Goal: Check status: Check status

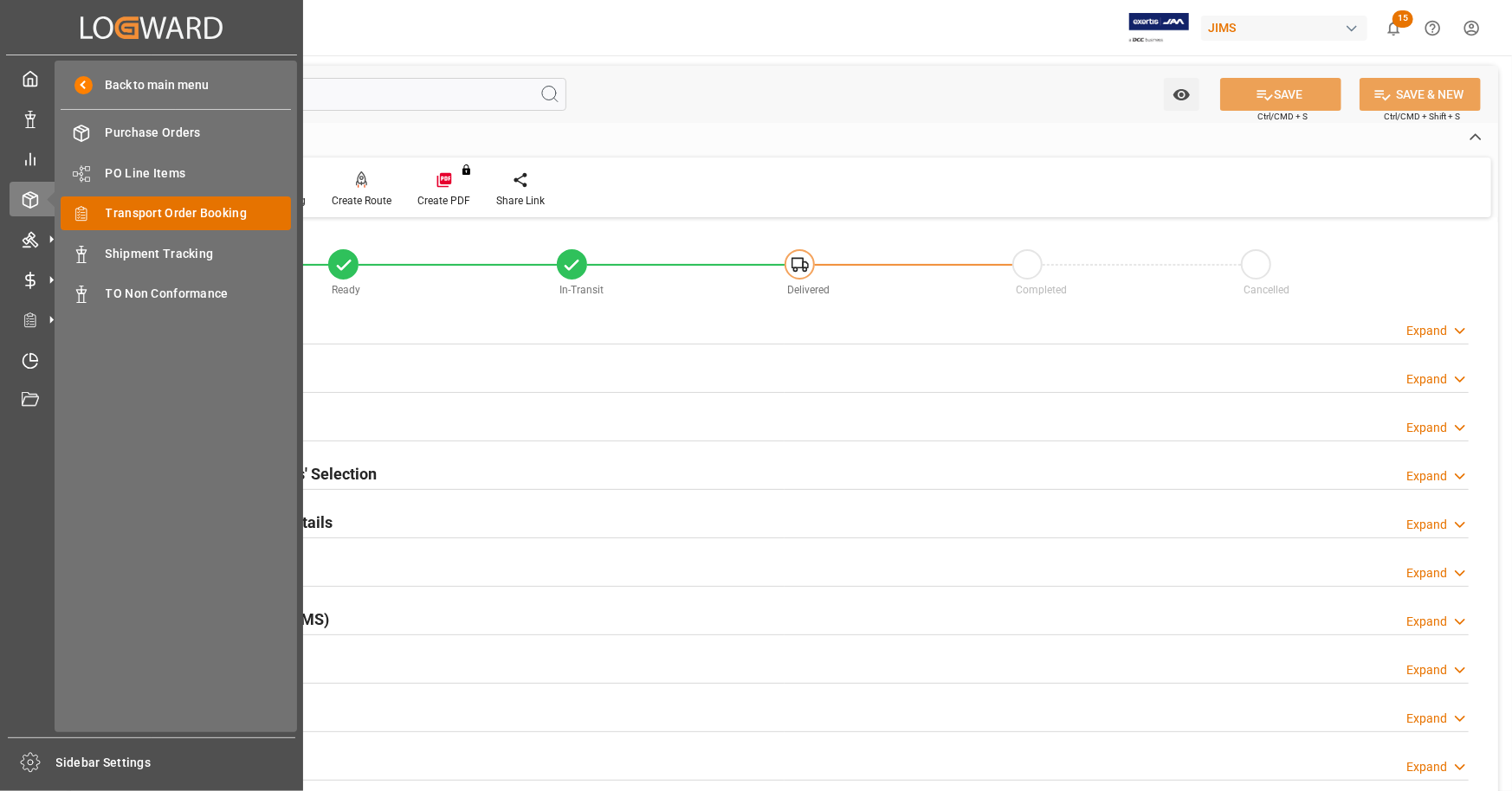
scroll to position [779, 0]
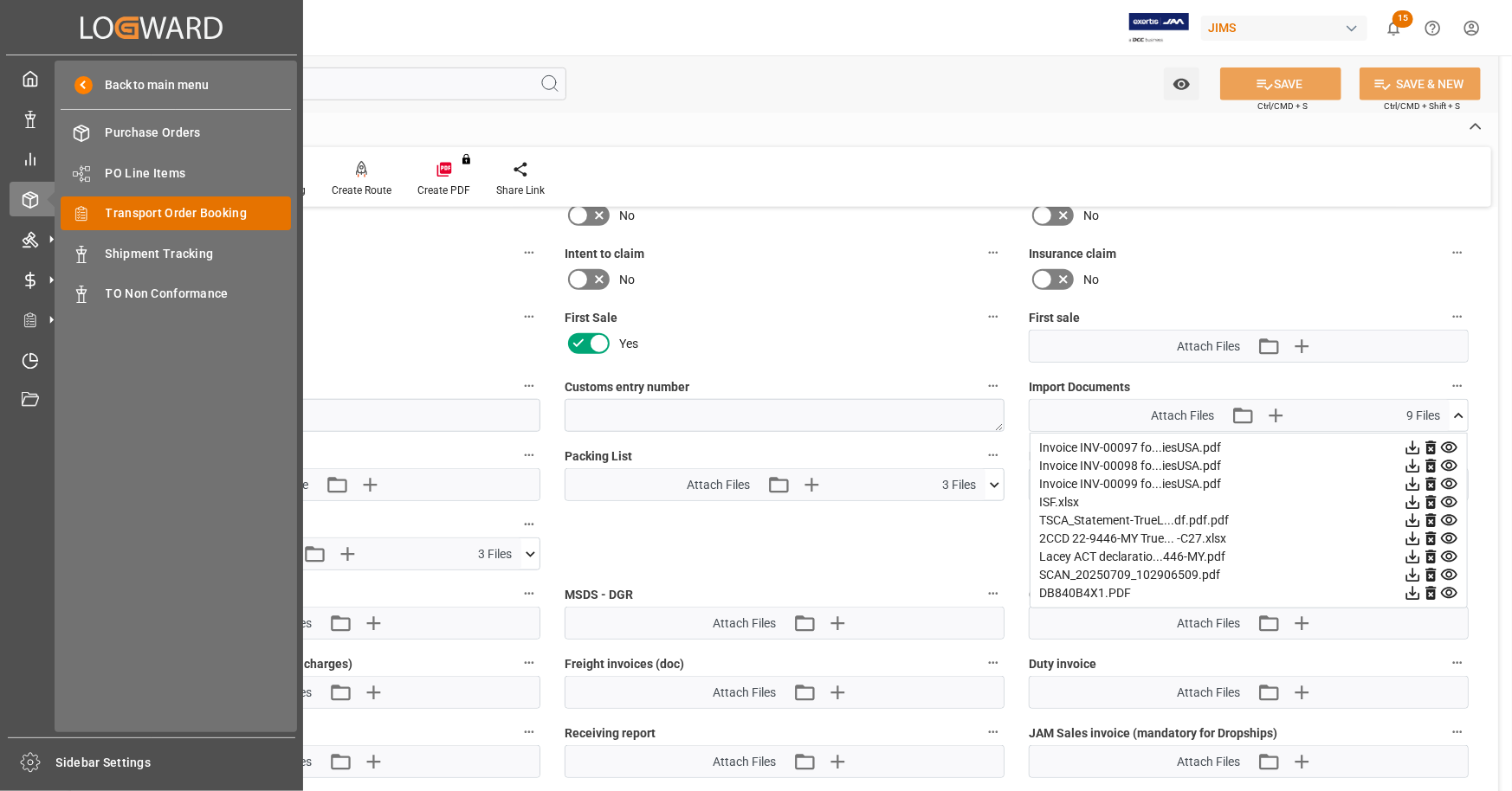
click at [221, 206] on span "Transport Order Booking" at bounding box center [199, 213] width 186 height 18
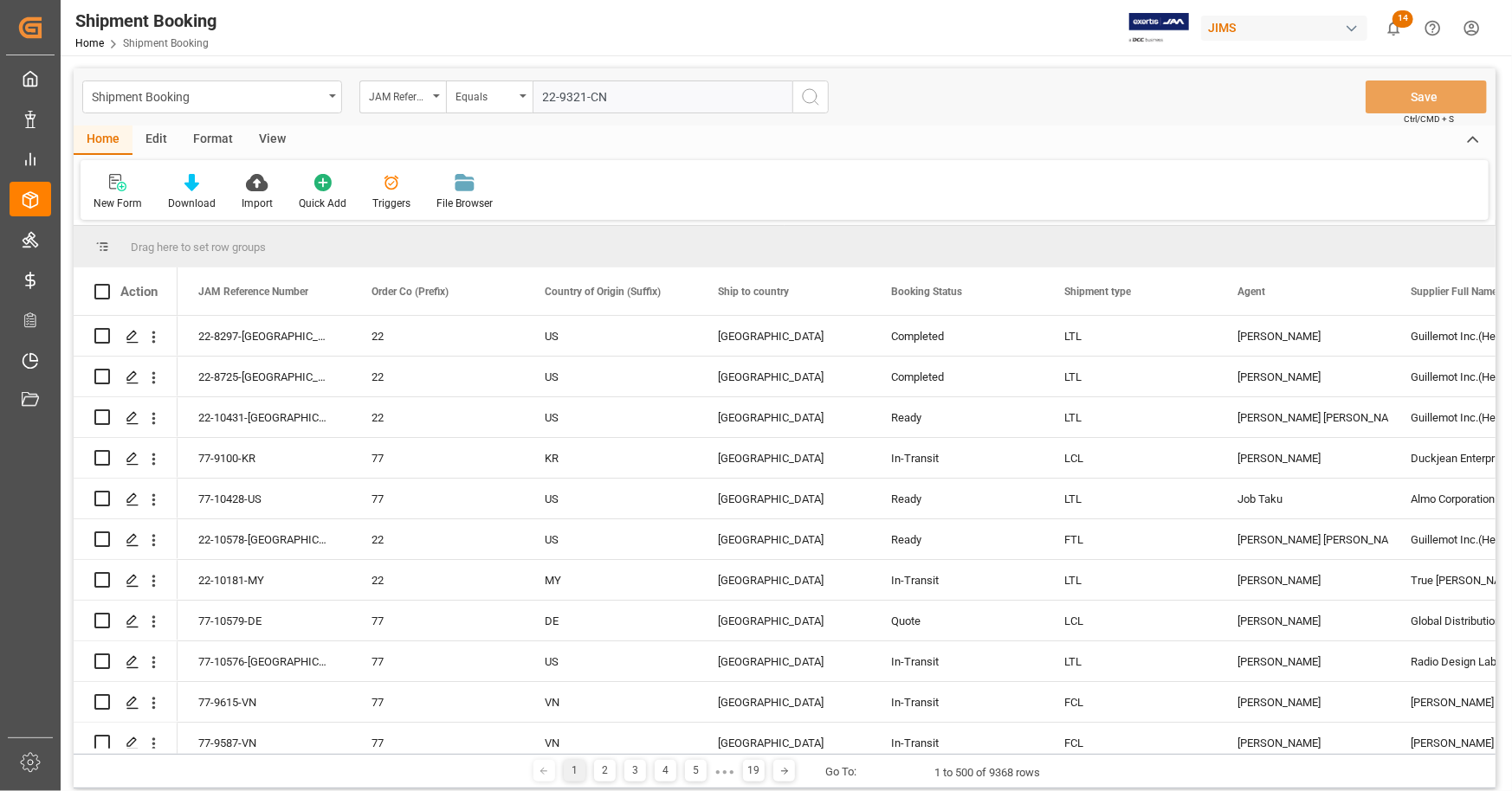
type input "22-9321-CN"
click at [814, 97] on icon "search button" at bounding box center [810, 96] width 20 height 20
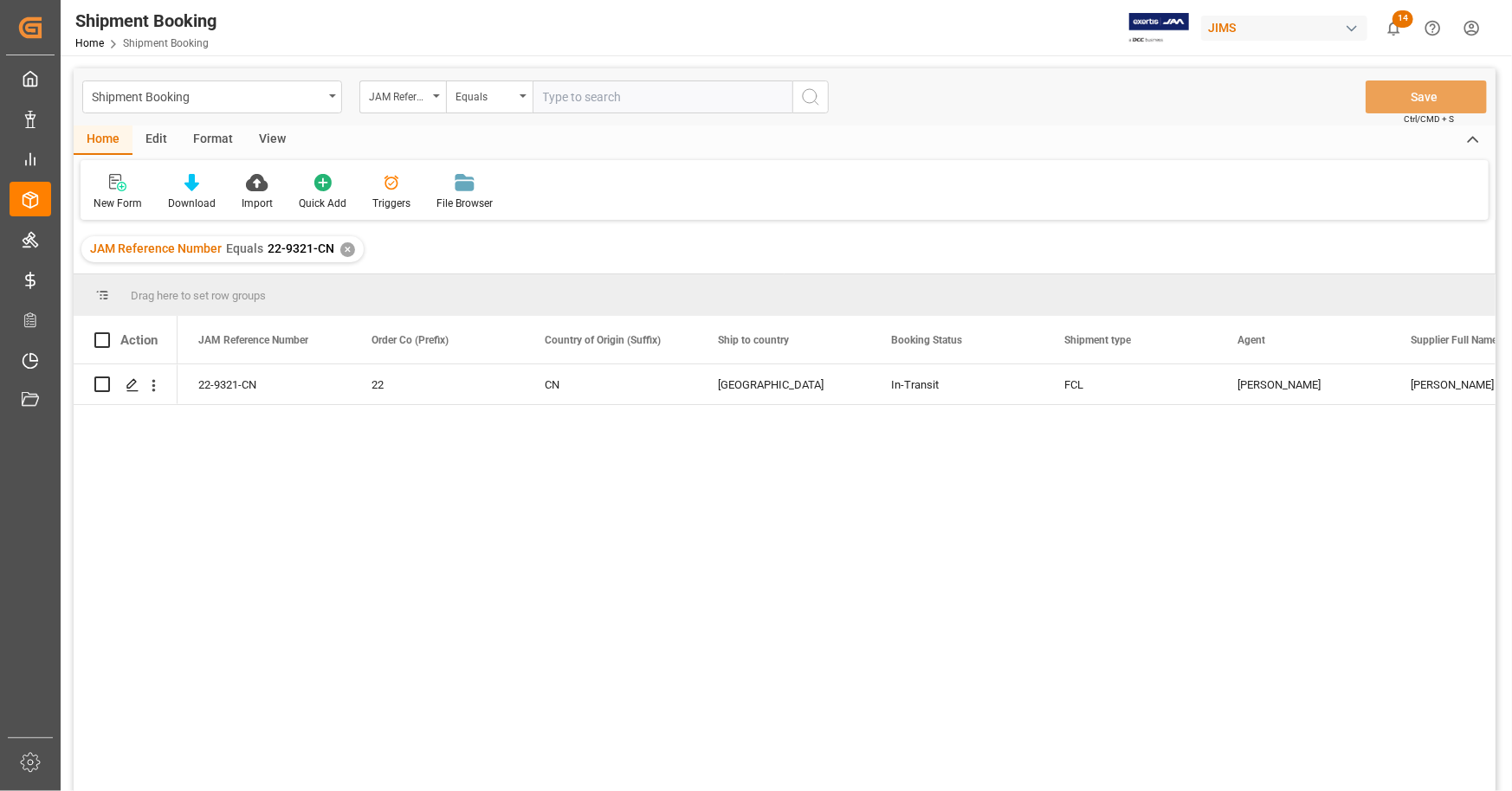
click at [604, 572] on div "22-9321-CN 22 CN United States In-Transit FCL [PERSON_NAME] [PERSON_NAME] & [PE…" at bounding box center [836, 583] width 1318 height 439
click at [131, 389] on icon "Press SPACE to select this row." at bounding box center [133, 385] width 14 height 14
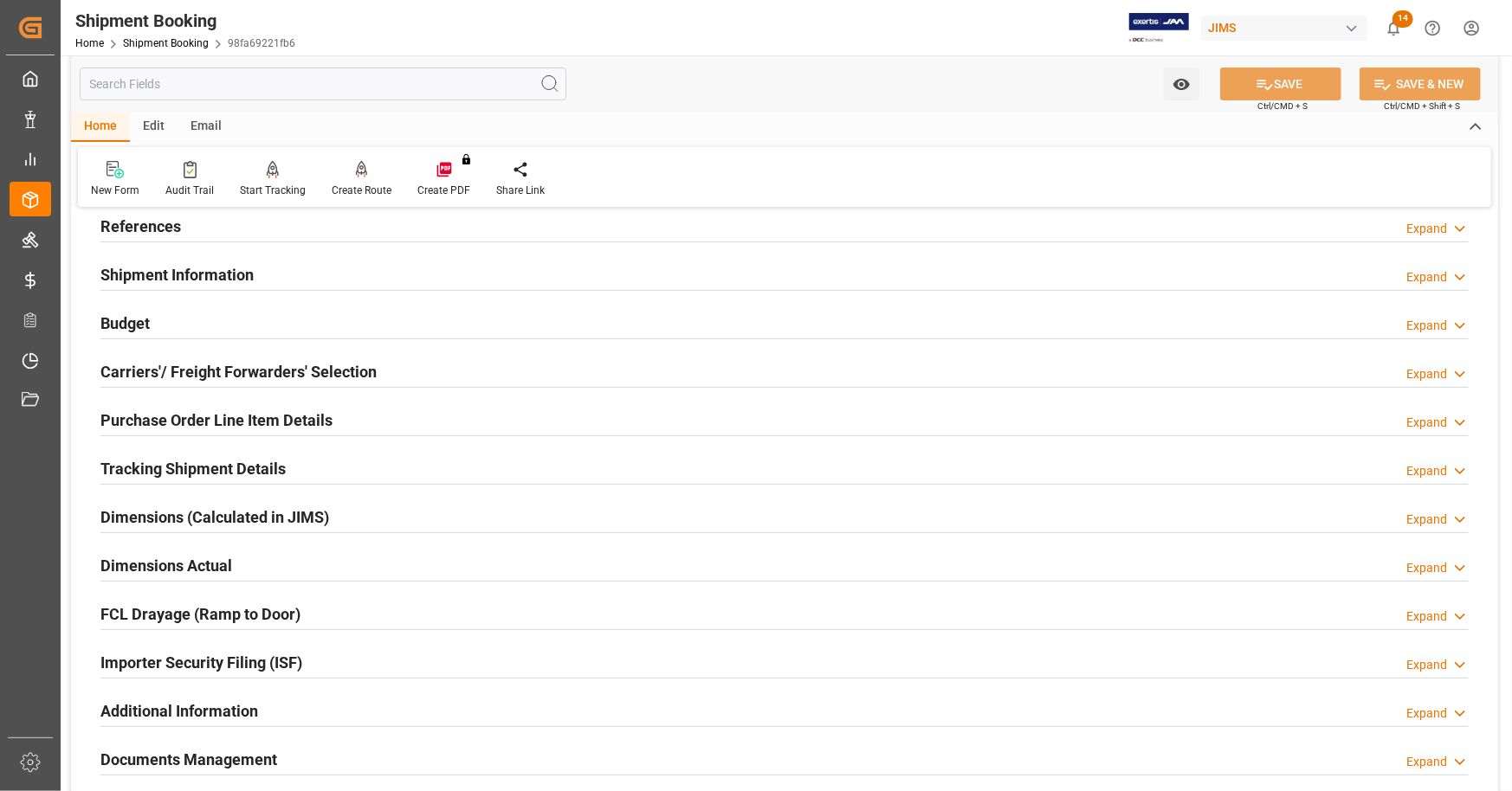
scroll to position [347, 0]
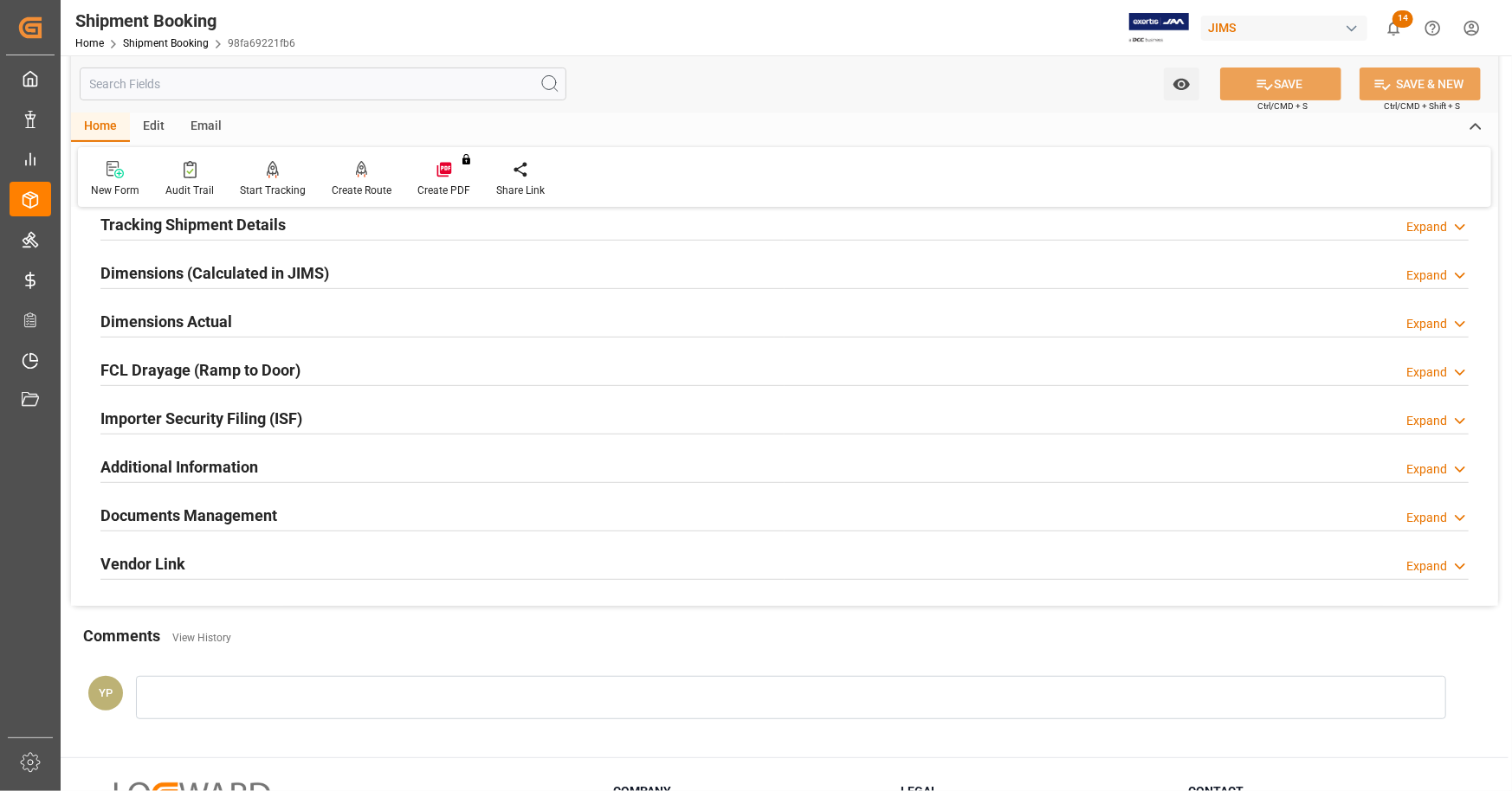
click at [285, 505] on div "Documents Management Expand" at bounding box center [785, 514] width 1369 height 33
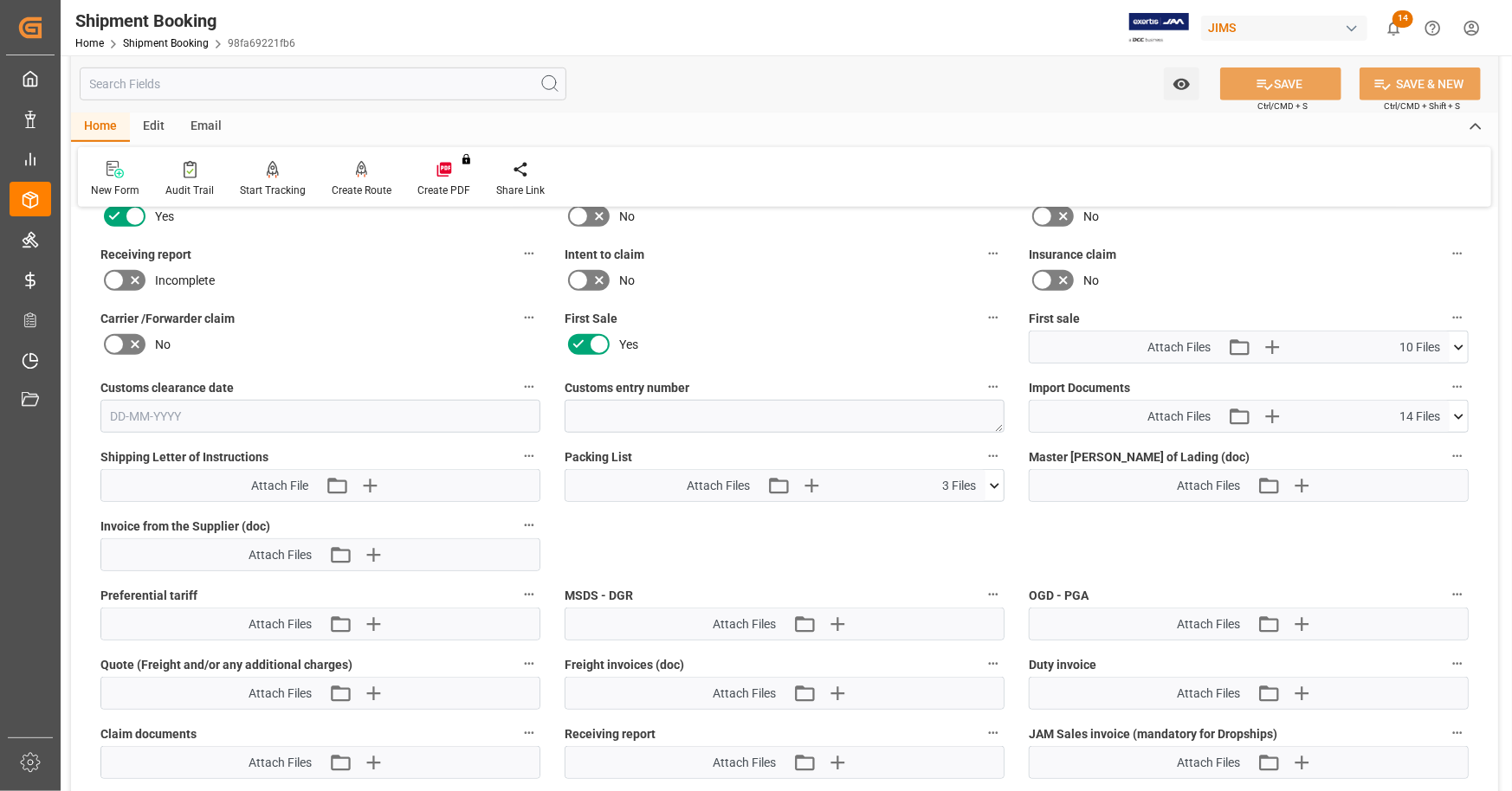
scroll to position [779, 0]
click at [1459, 340] on icon at bounding box center [1459, 347] width 18 height 18
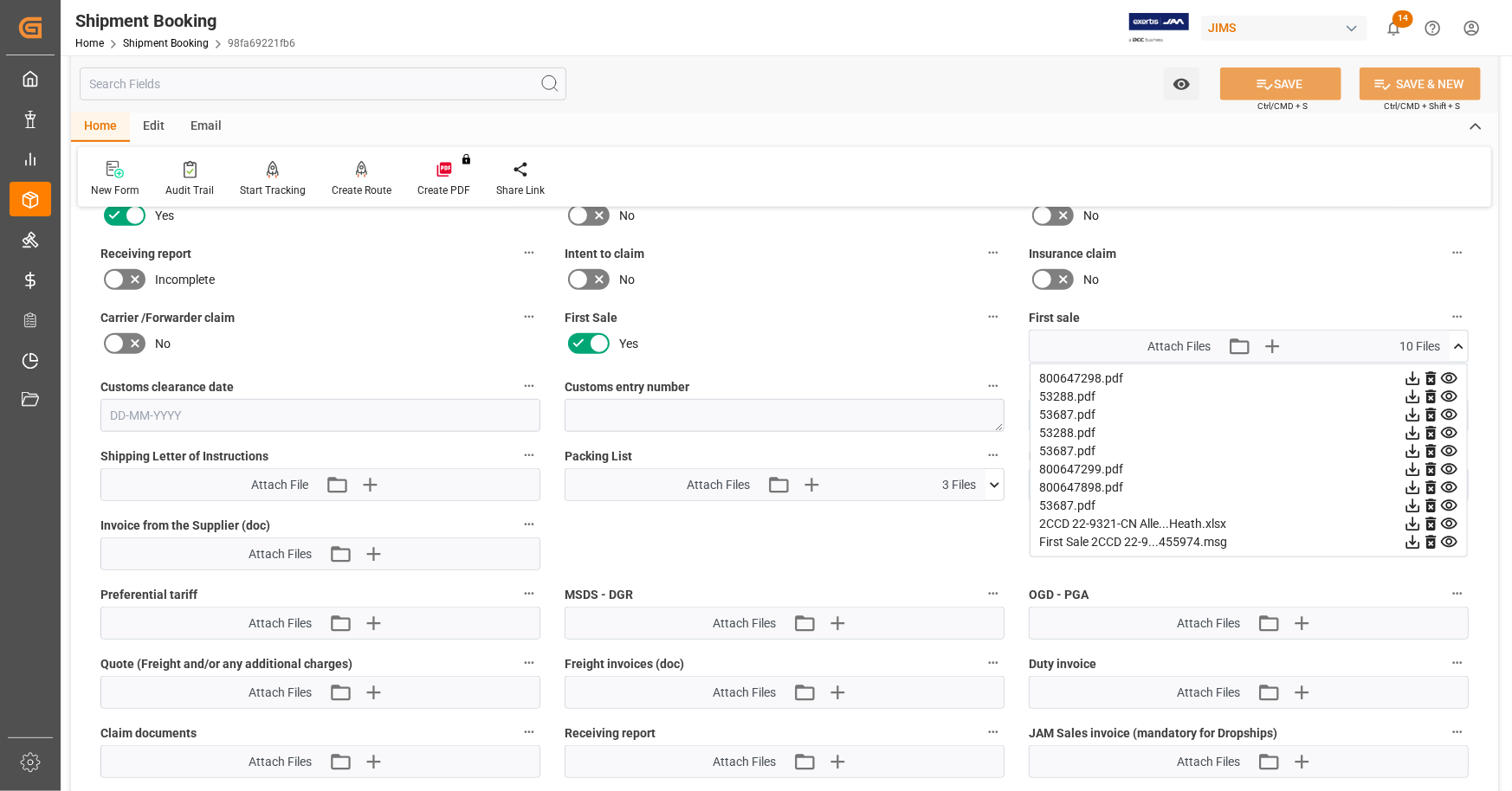
click at [1412, 523] on icon at bounding box center [1413, 525] width 14 height 14
click at [1421, 373] on icon at bounding box center [1413, 380] width 14 height 14
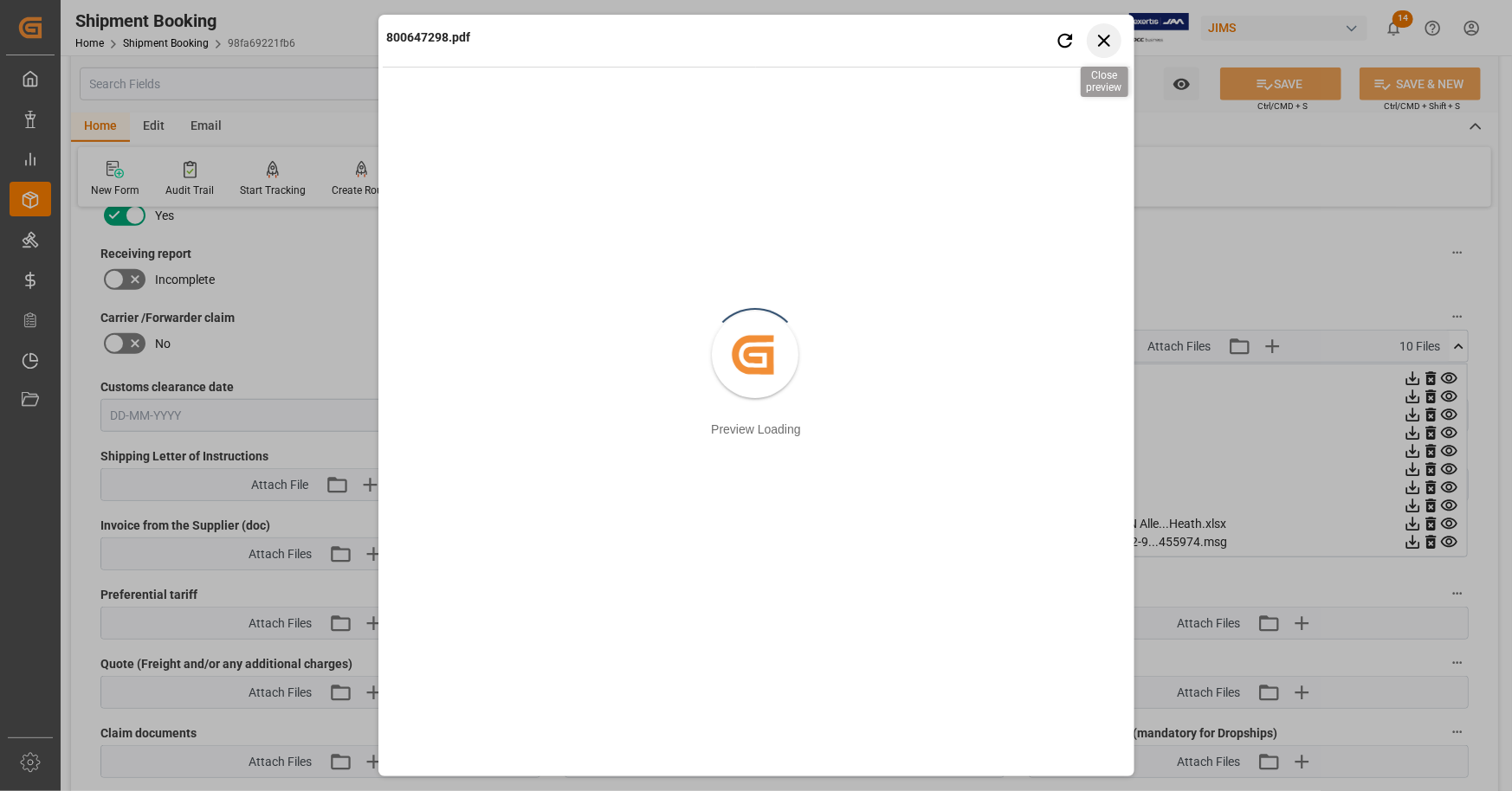
click at [1109, 39] on icon "button" at bounding box center [1104, 40] width 21 height 21
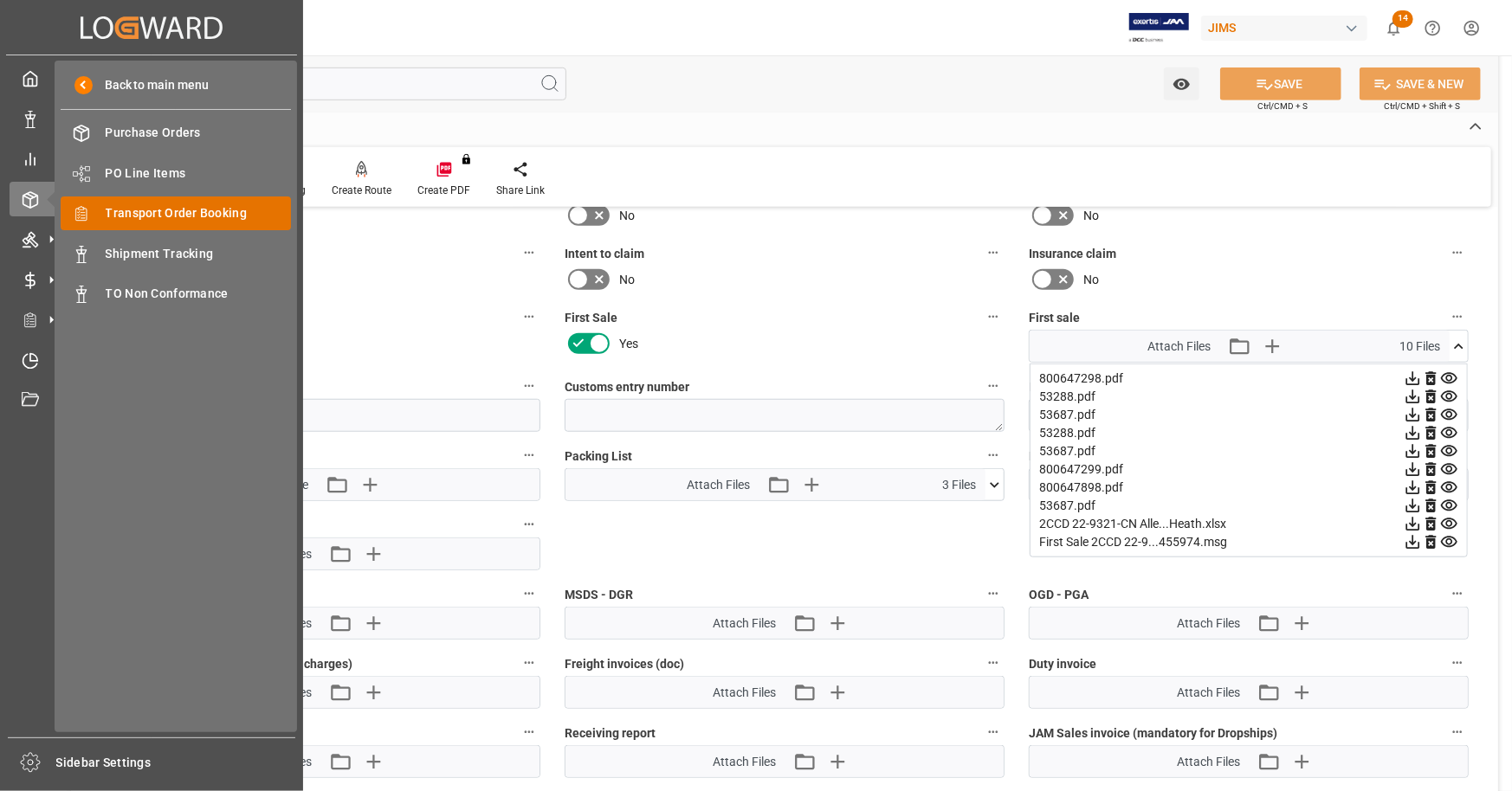
click at [166, 210] on span "Transport Order Booking" at bounding box center [199, 213] width 186 height 18
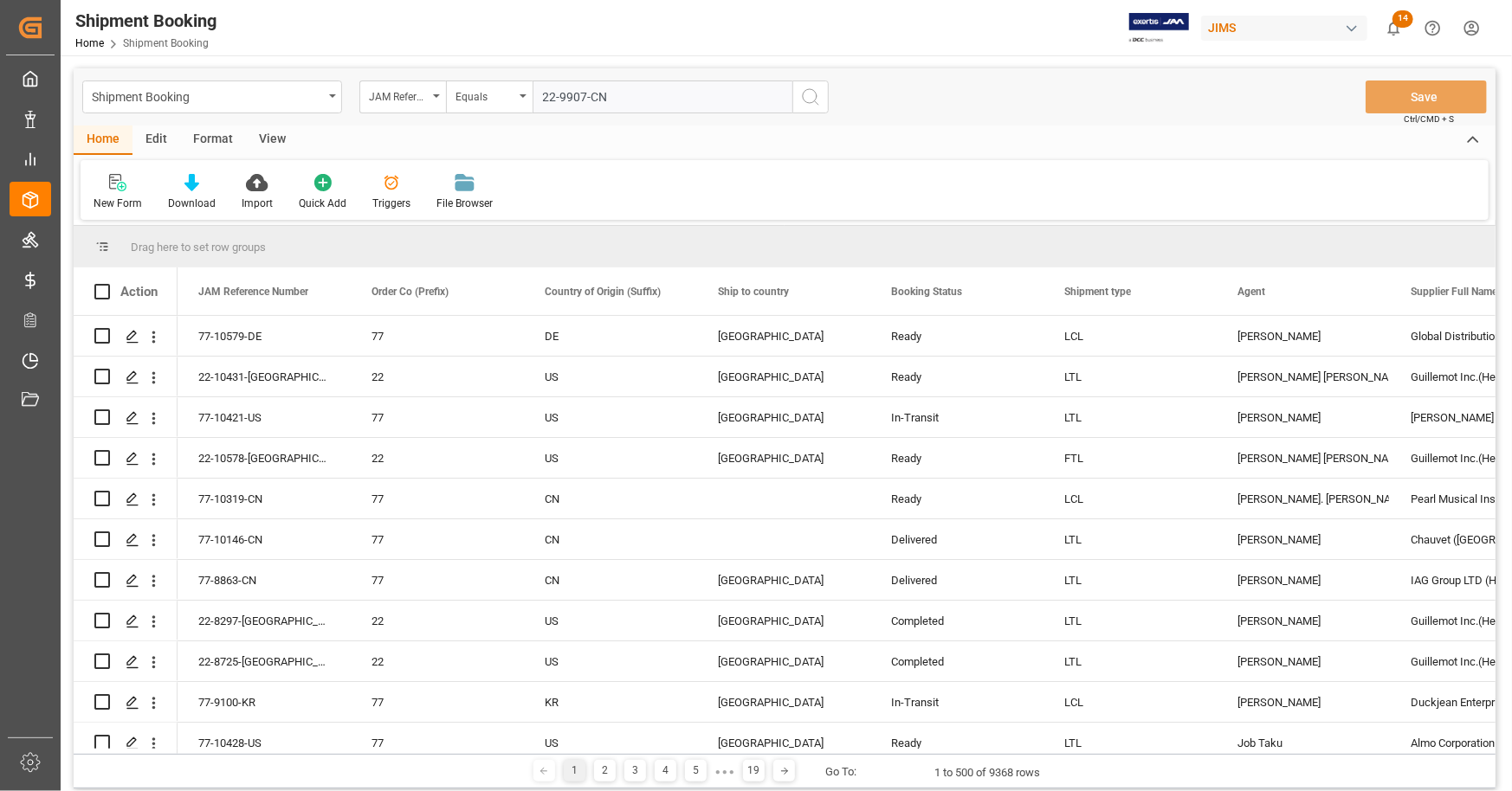
type input "22-9907-CN"
click at [807, 94] on icon "search button" at bounding box center [810, 96] width 20 height 20
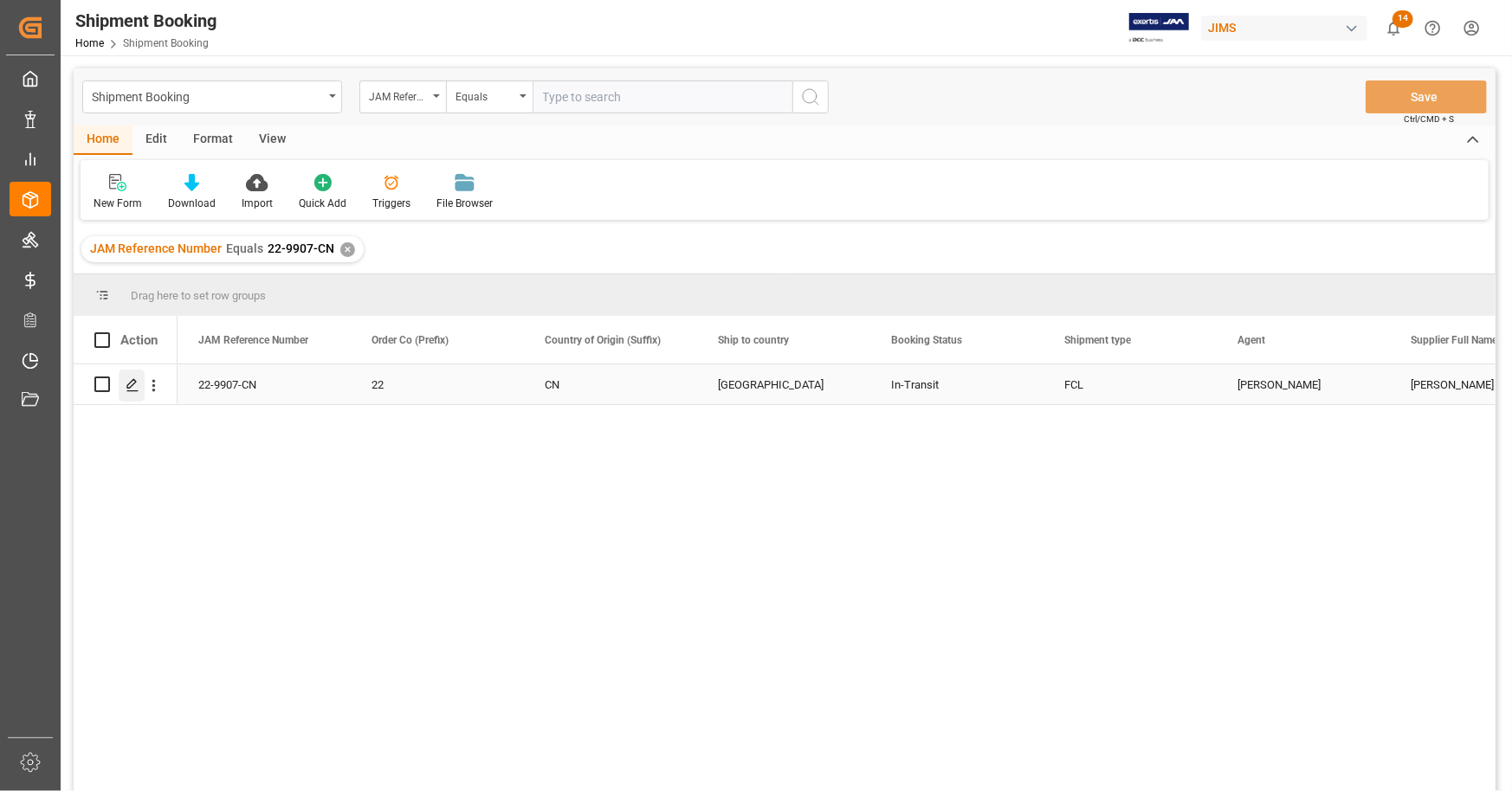
click at [134, 385] on icon "Press SPACE to select this row." at bounding box center [133, 385] width 14 height 14
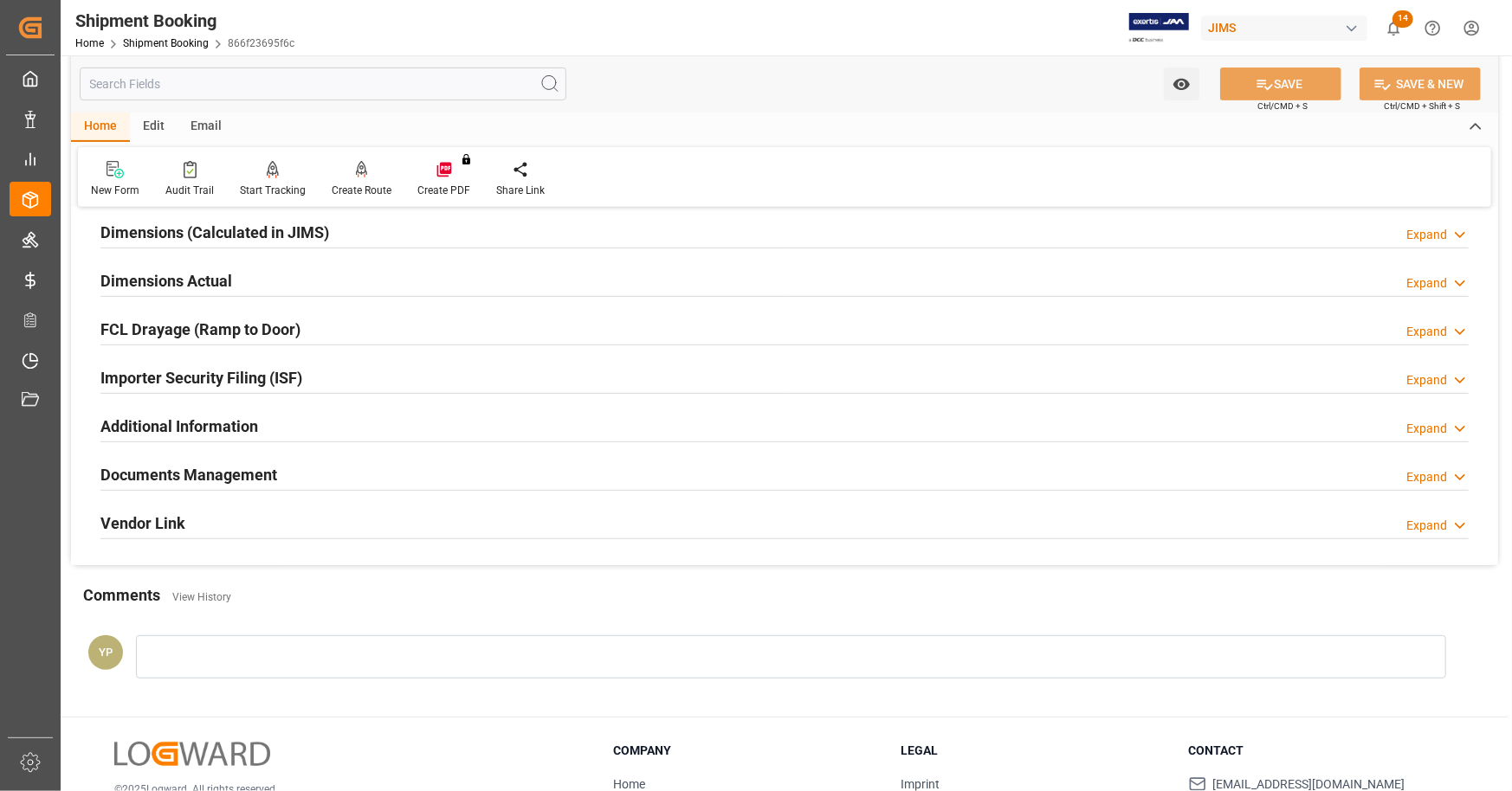
scroll to position [433, 0]
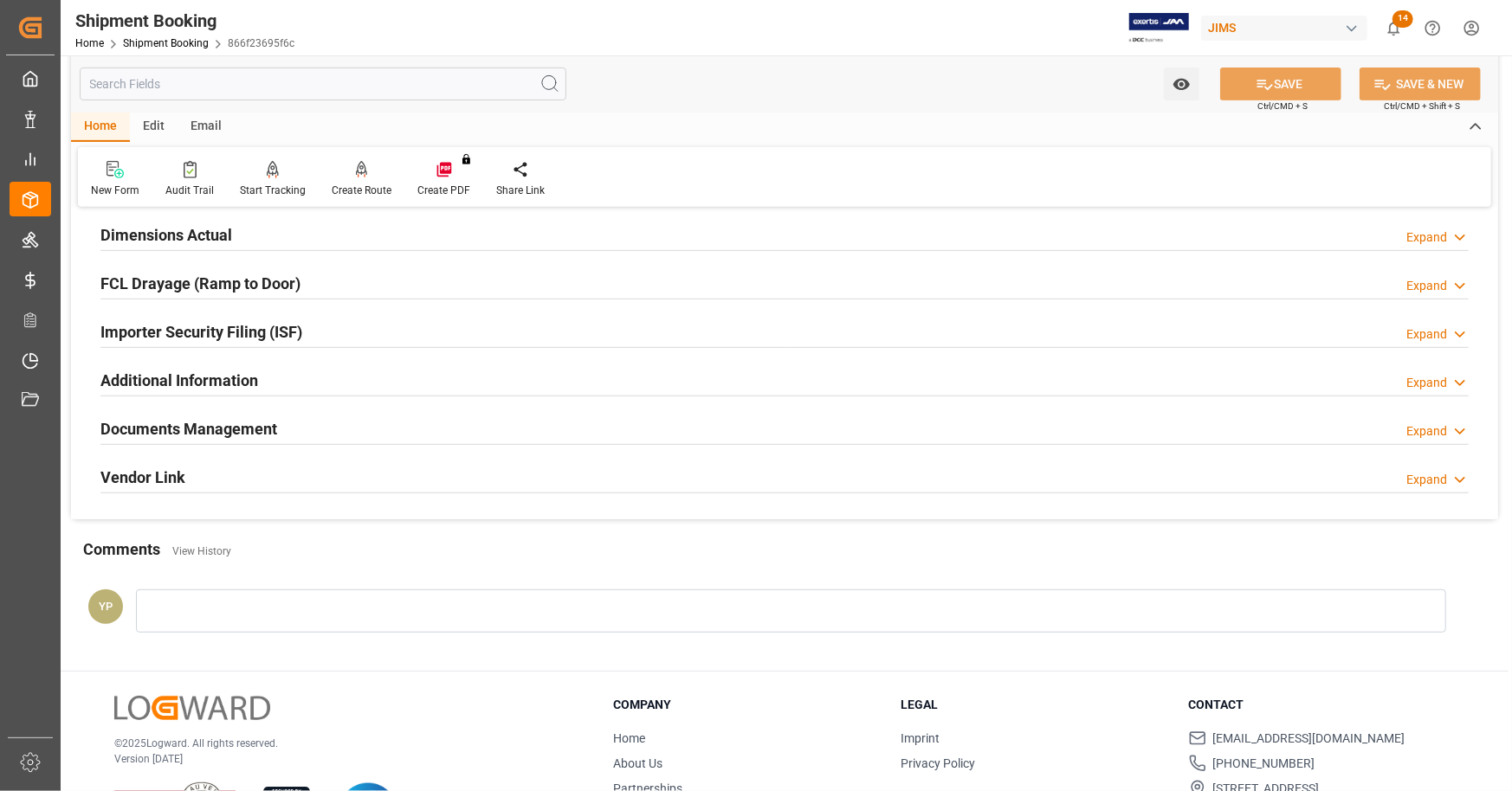
click at [272, 427] on h2 "Documents Management" at bounding box center [189, 429] width 176 height 23
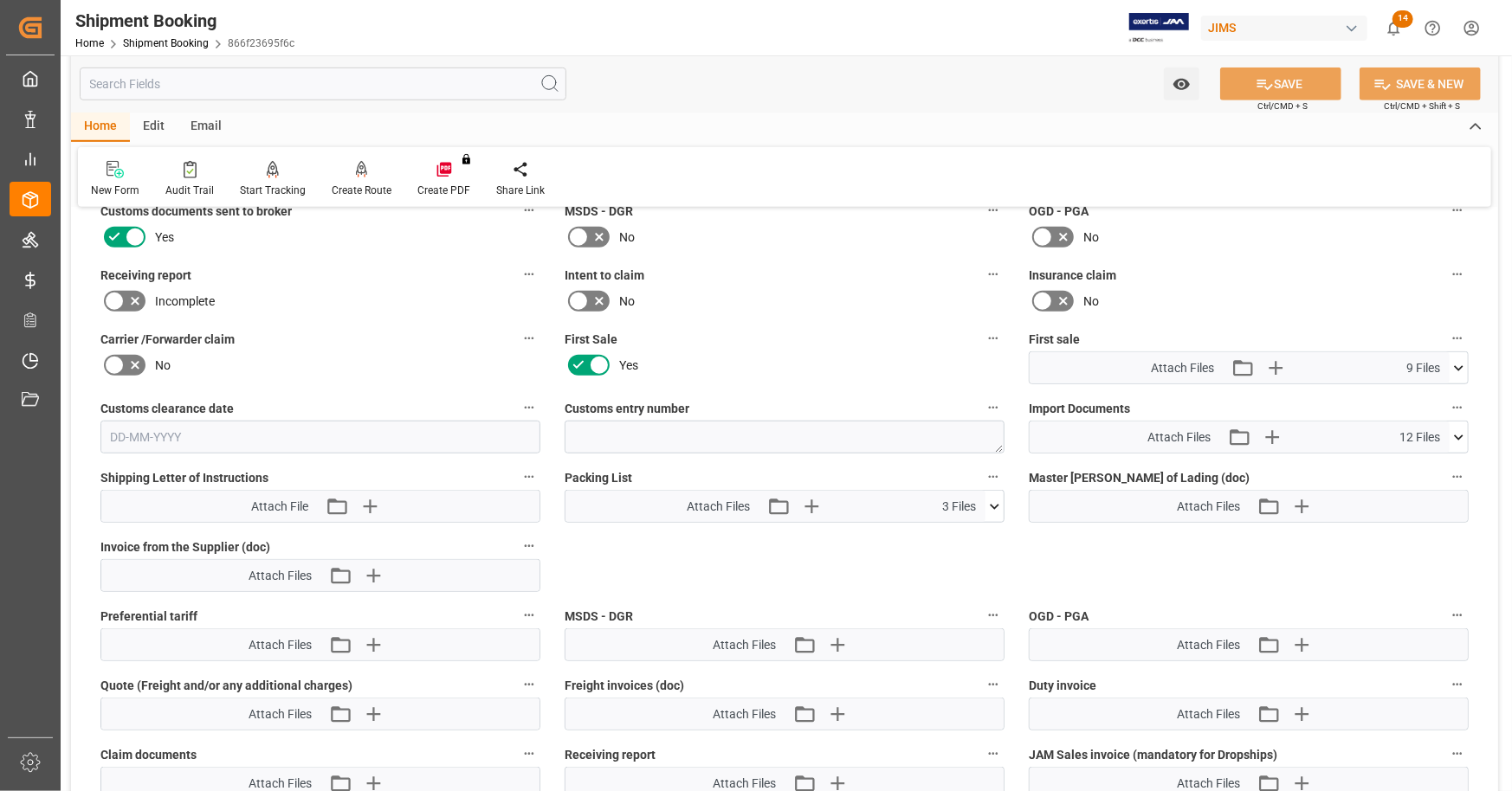
scroll to position [779, 0]
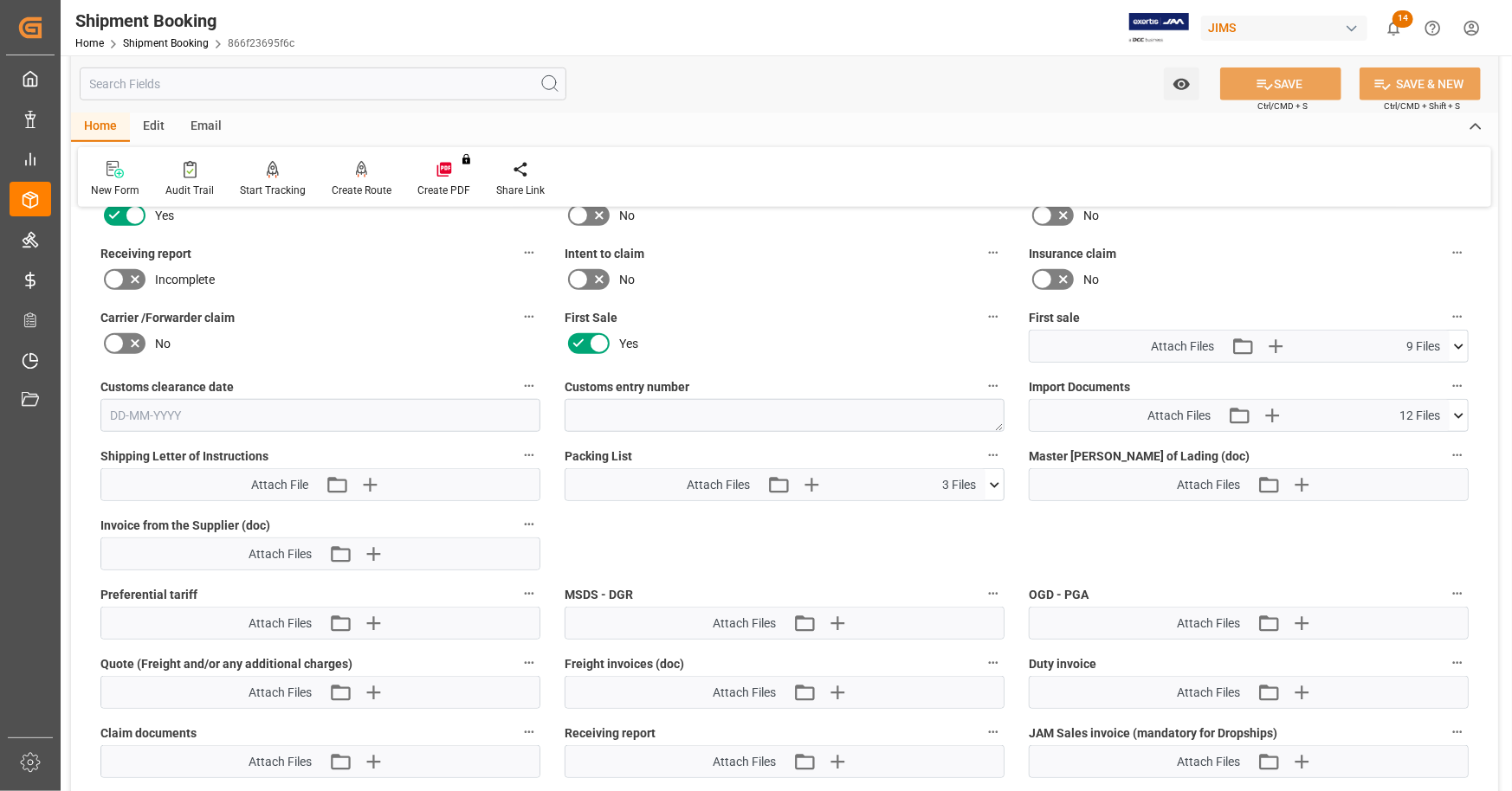
click at [1455, 348] on icon at bounding box center [1459, 347] width 18 height 18
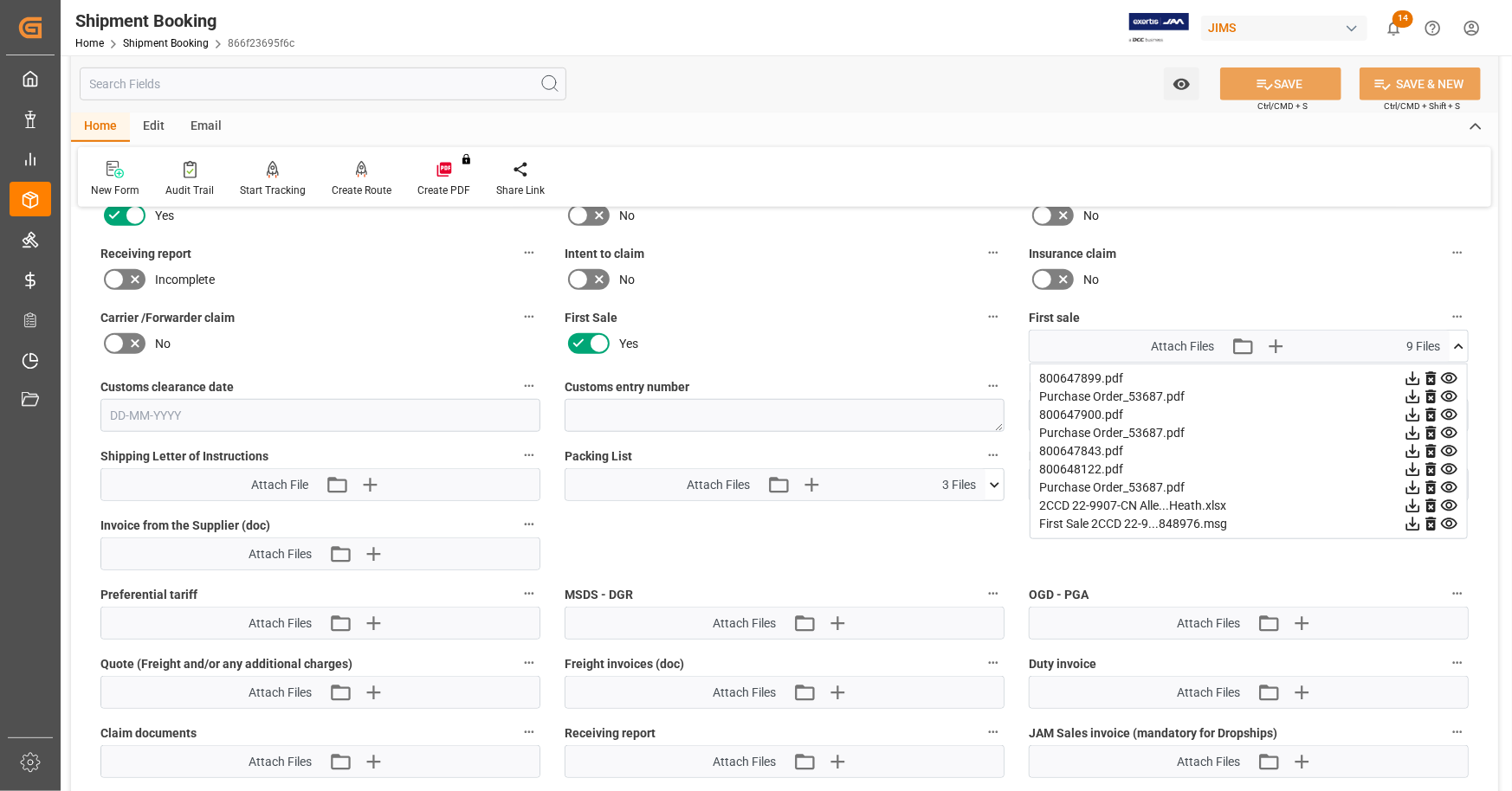
click at [1411, 503] on icon at bounding box center [1413, 506] width 14 height 14
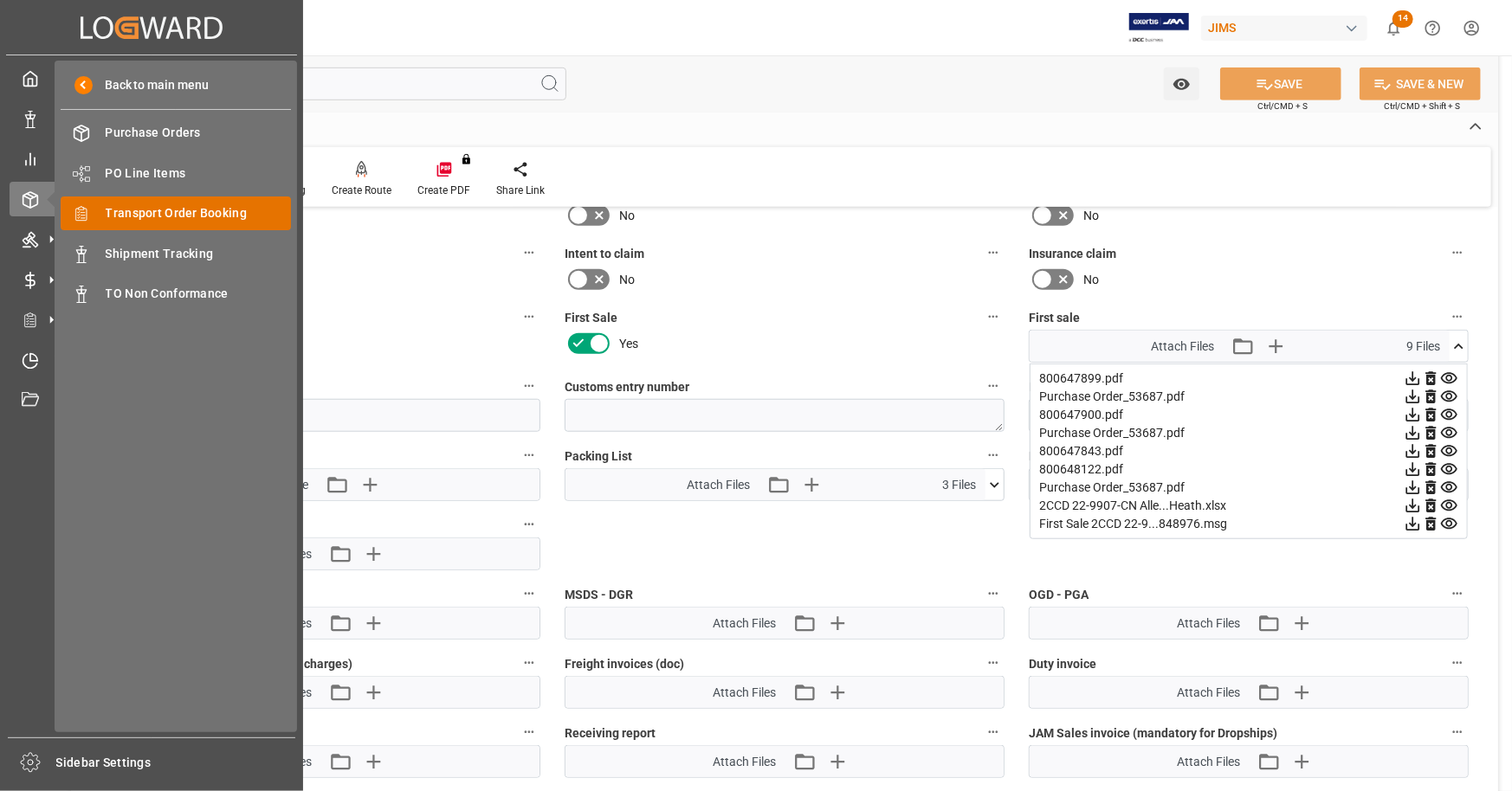
click at [191, 218] on span "Transport Order Booking" at bounding box center [199, 213] width 186 height 18
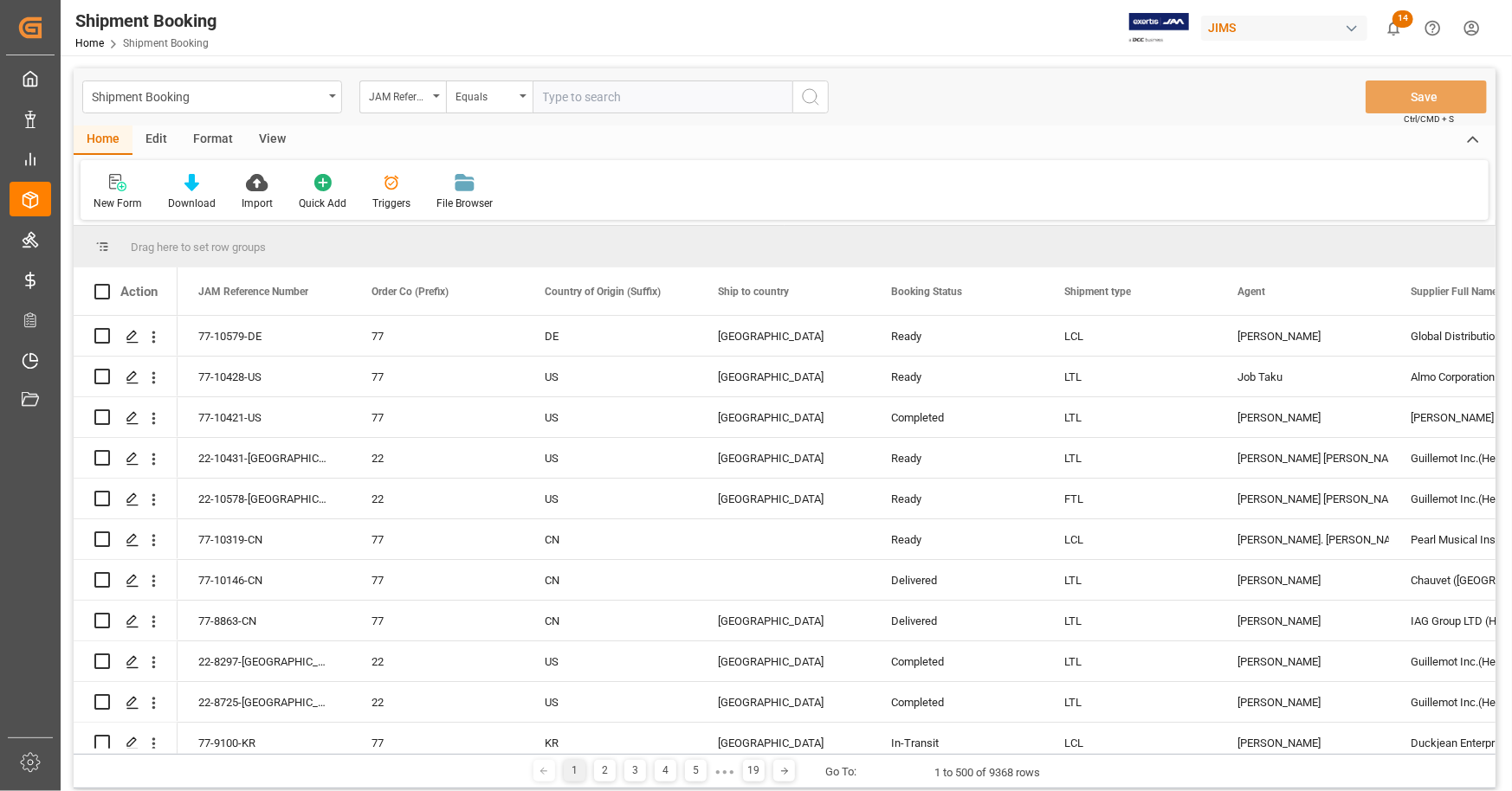
click at [579, 98] on input "text" at bounding box center [663, 97] width 260 height 33
type input "22-7539-SE"
click at [817, 92] on icon "search button" at bounding box center [810, 96] width 20 height 20
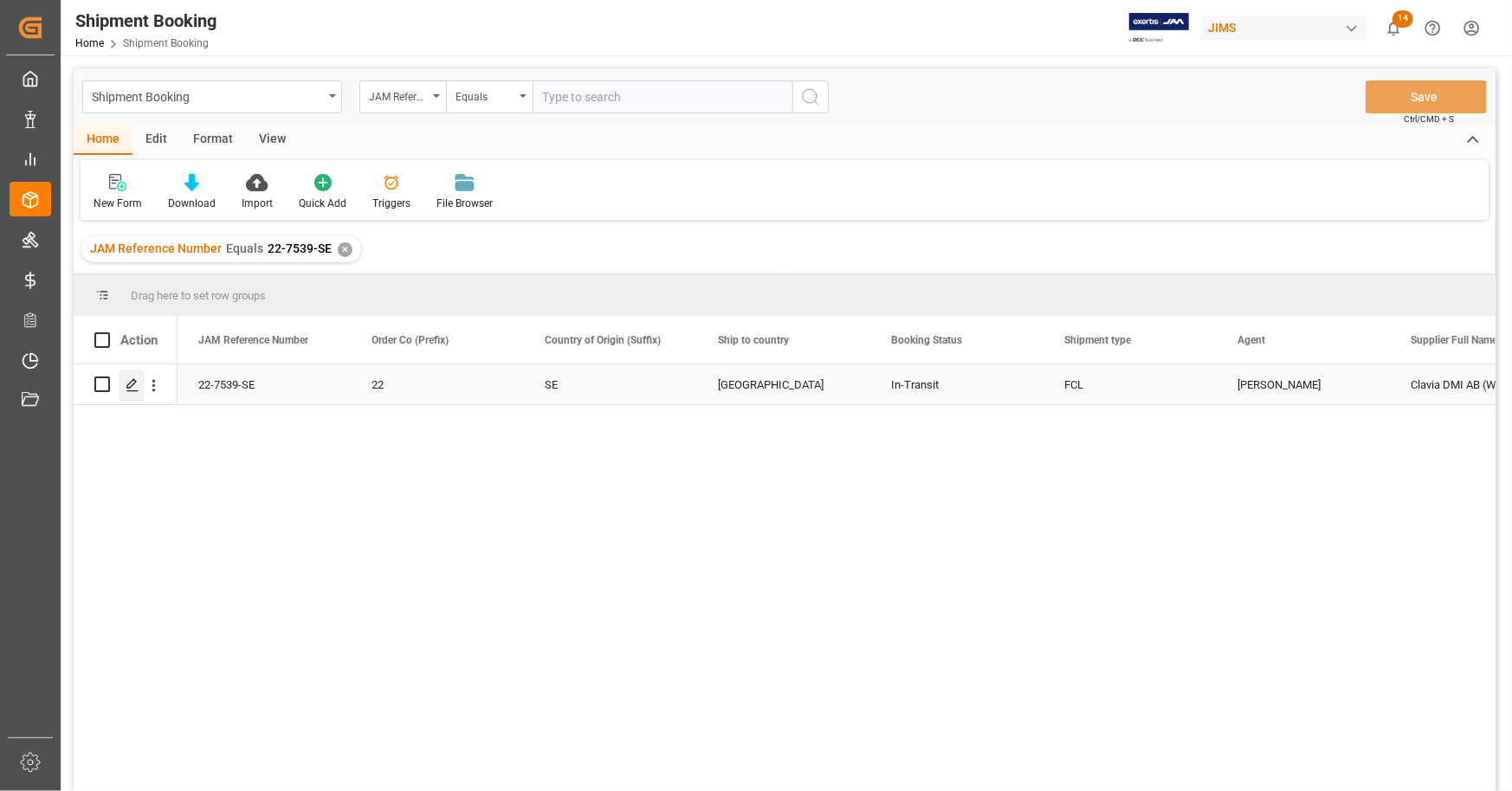
click at [136, 385] on icon "Press SPACE to select this row." at bounding box center [133, 385] width 14 height 14
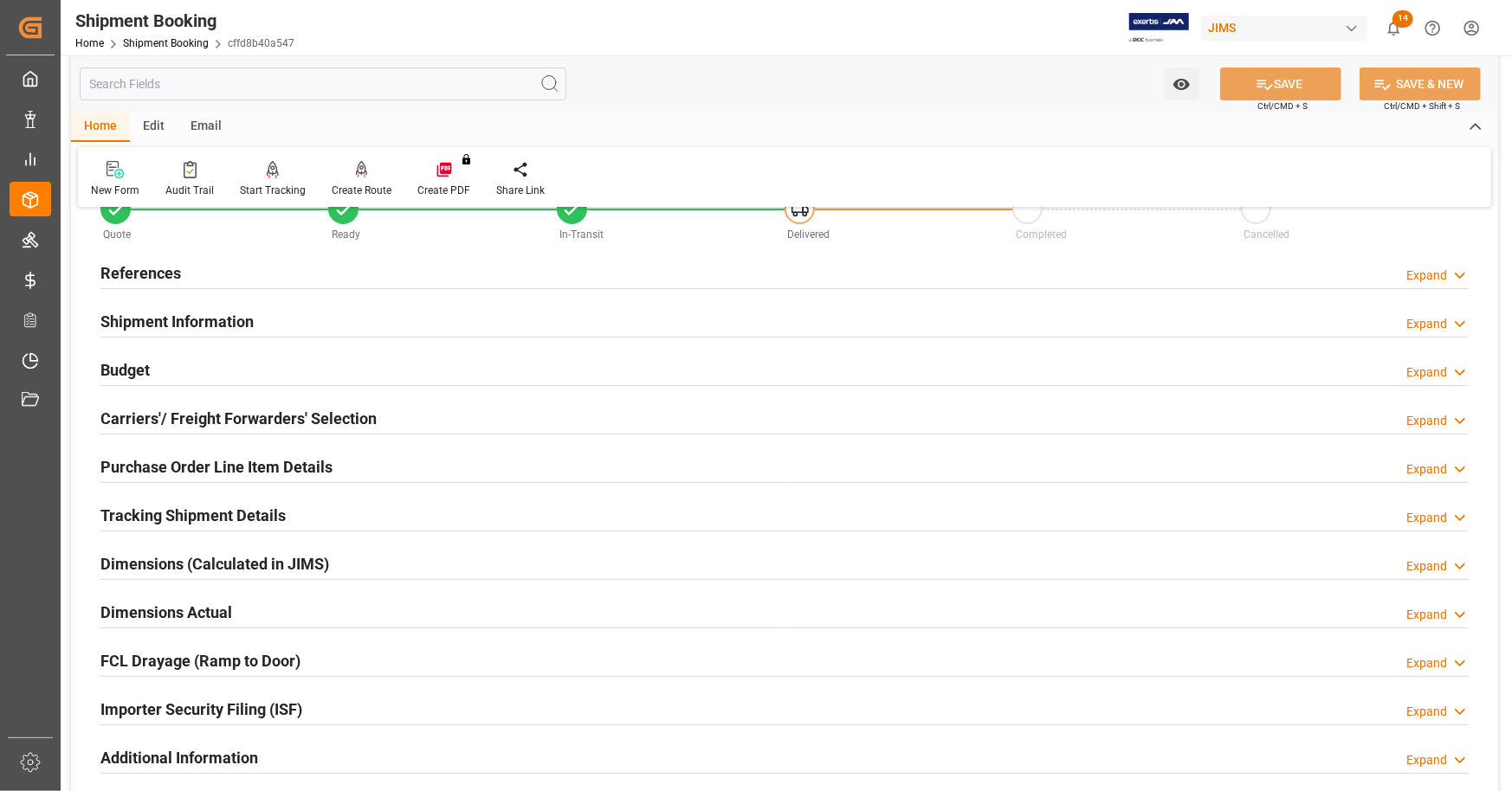
scroll to position [347, 0]
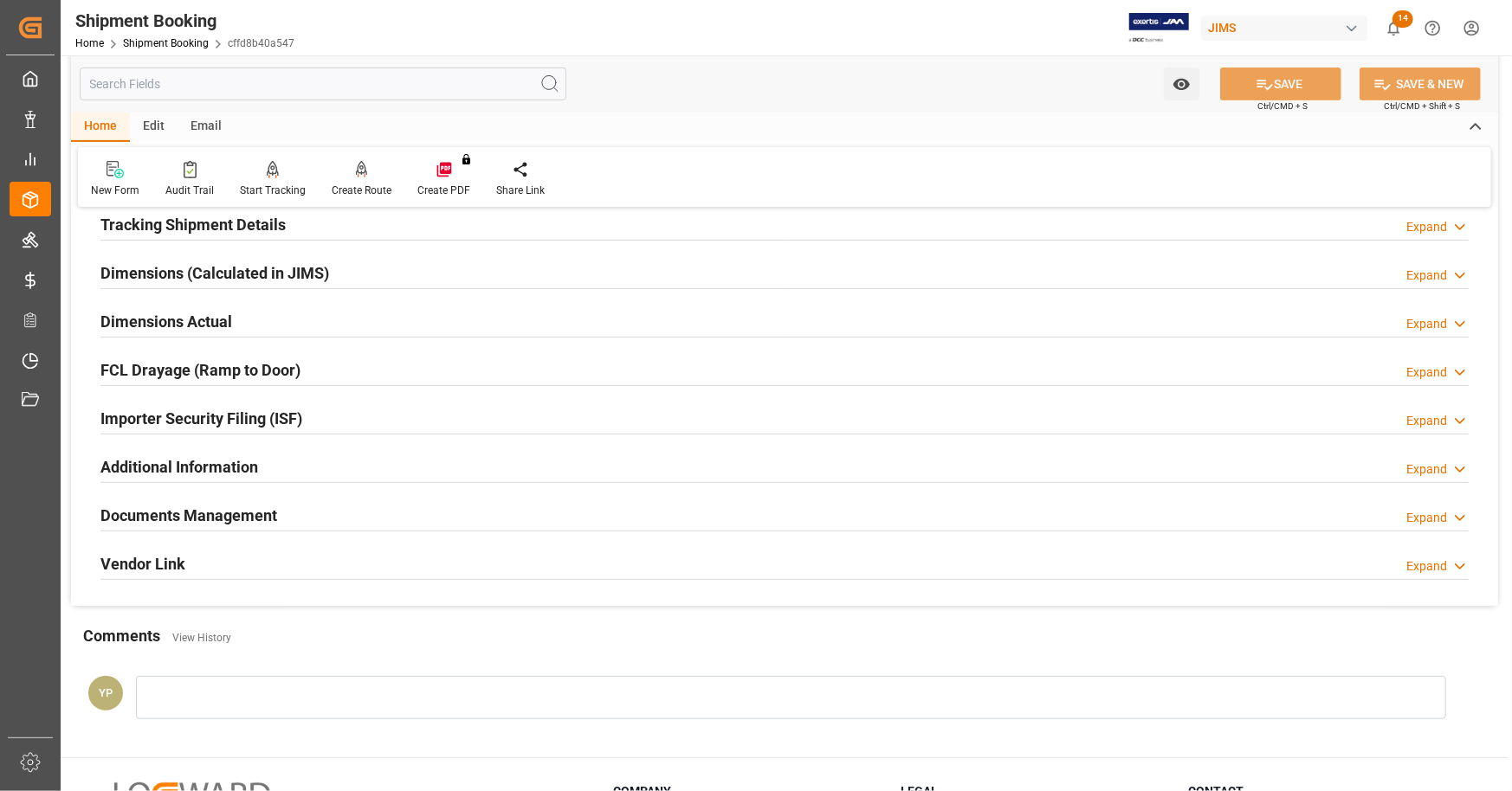
click at [322, 520] on div "Documents Management Expand" at bounding box center [785, 514] width 1369 height 33
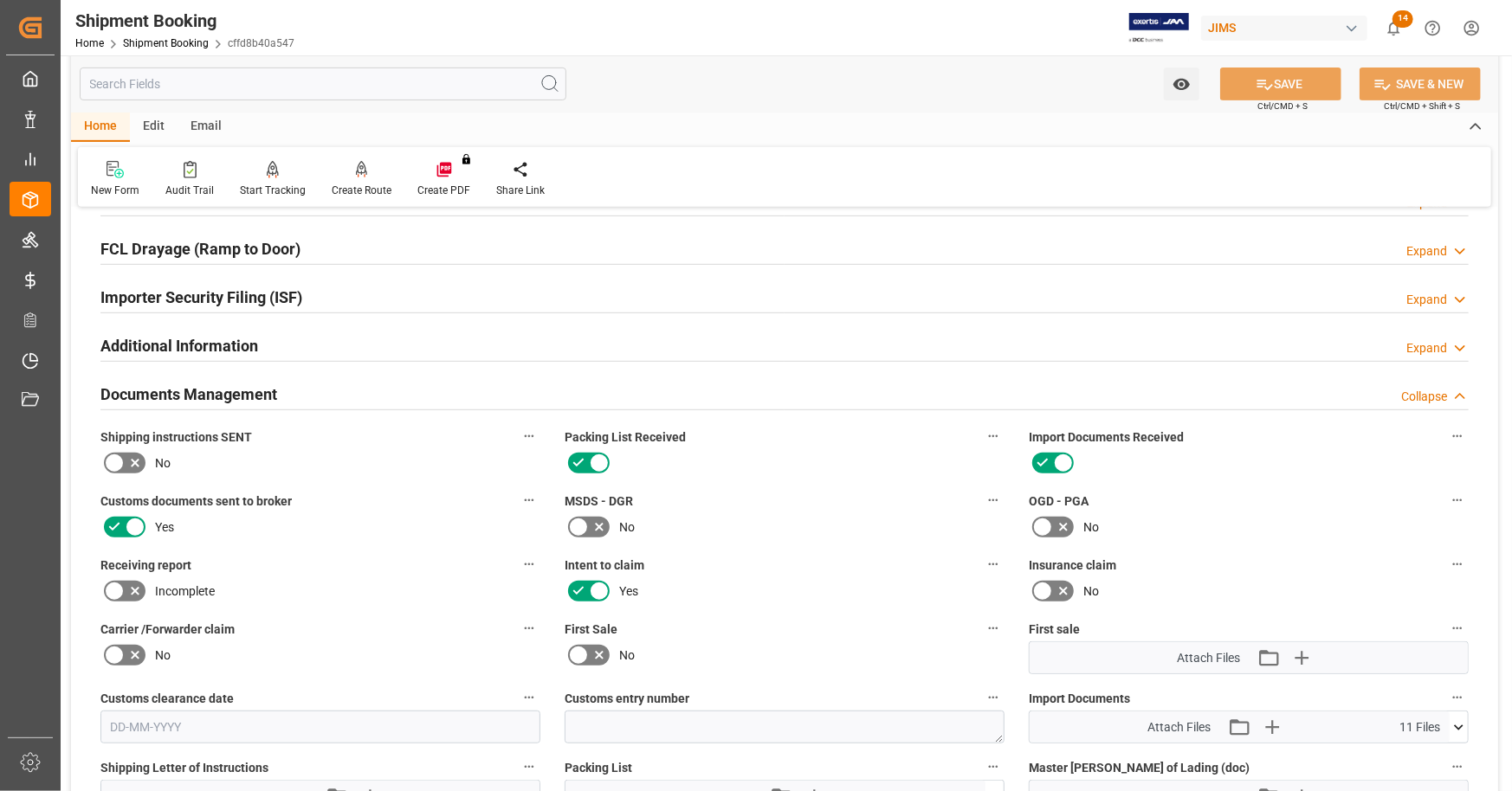
scroll to position [779, 0]
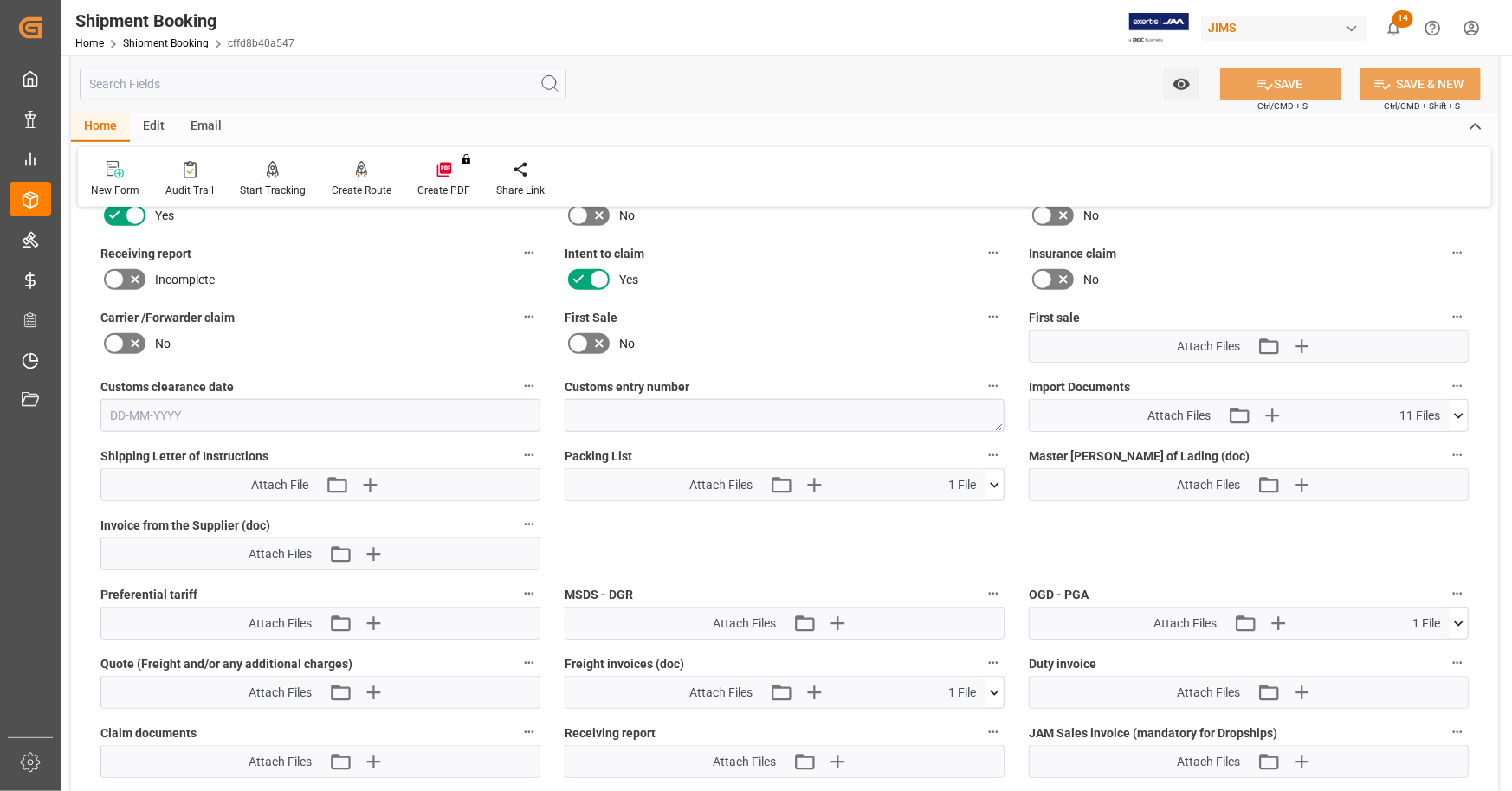
click at [1462, 410] on icon at bounding box center [1459, 415] width 18 height 18
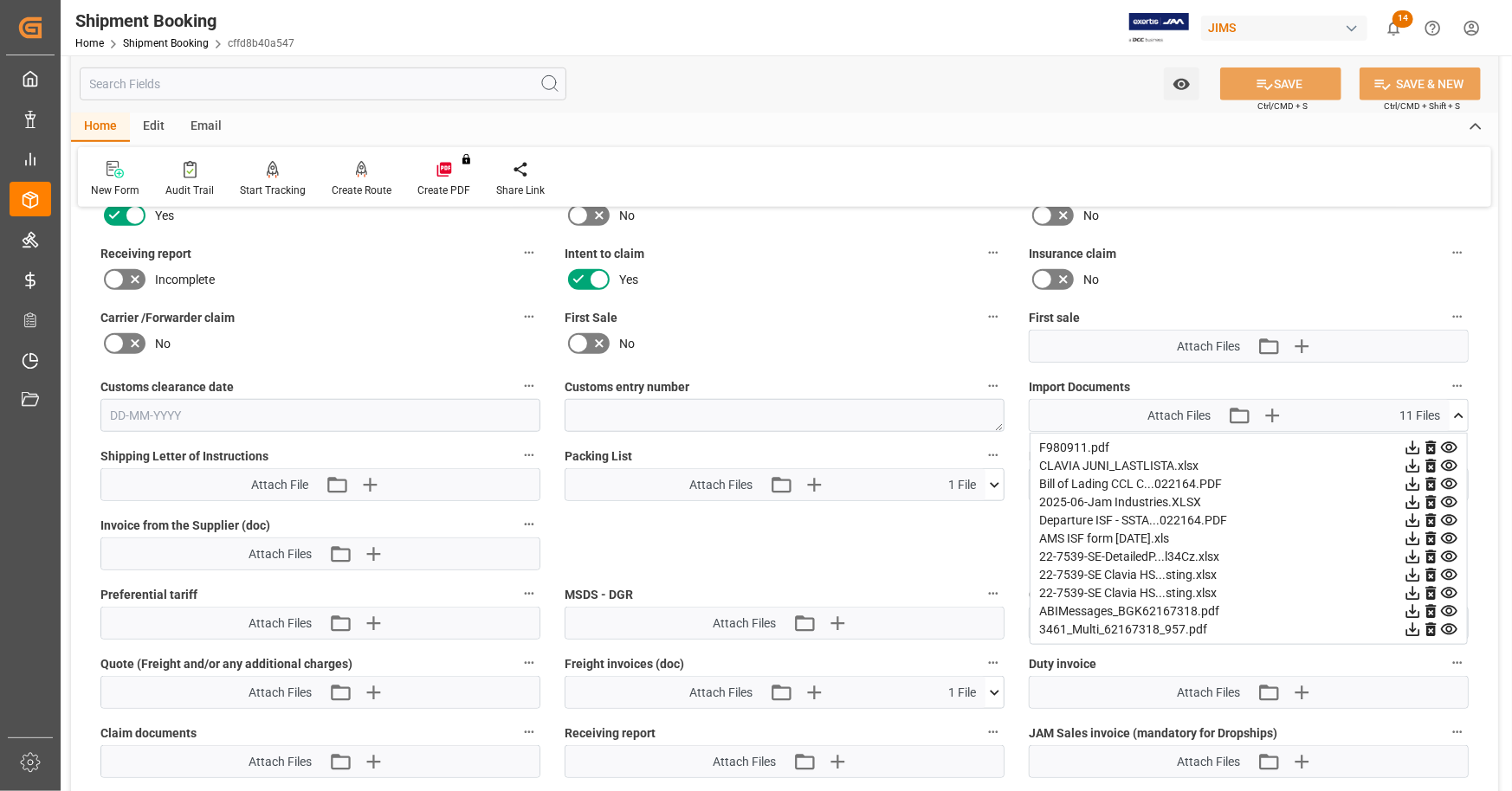
click at [1413, 589] on icon at bounding box center [1413, 593] width 14 height 14
